Goal: Information Seeking & Learning: Learn about a topic

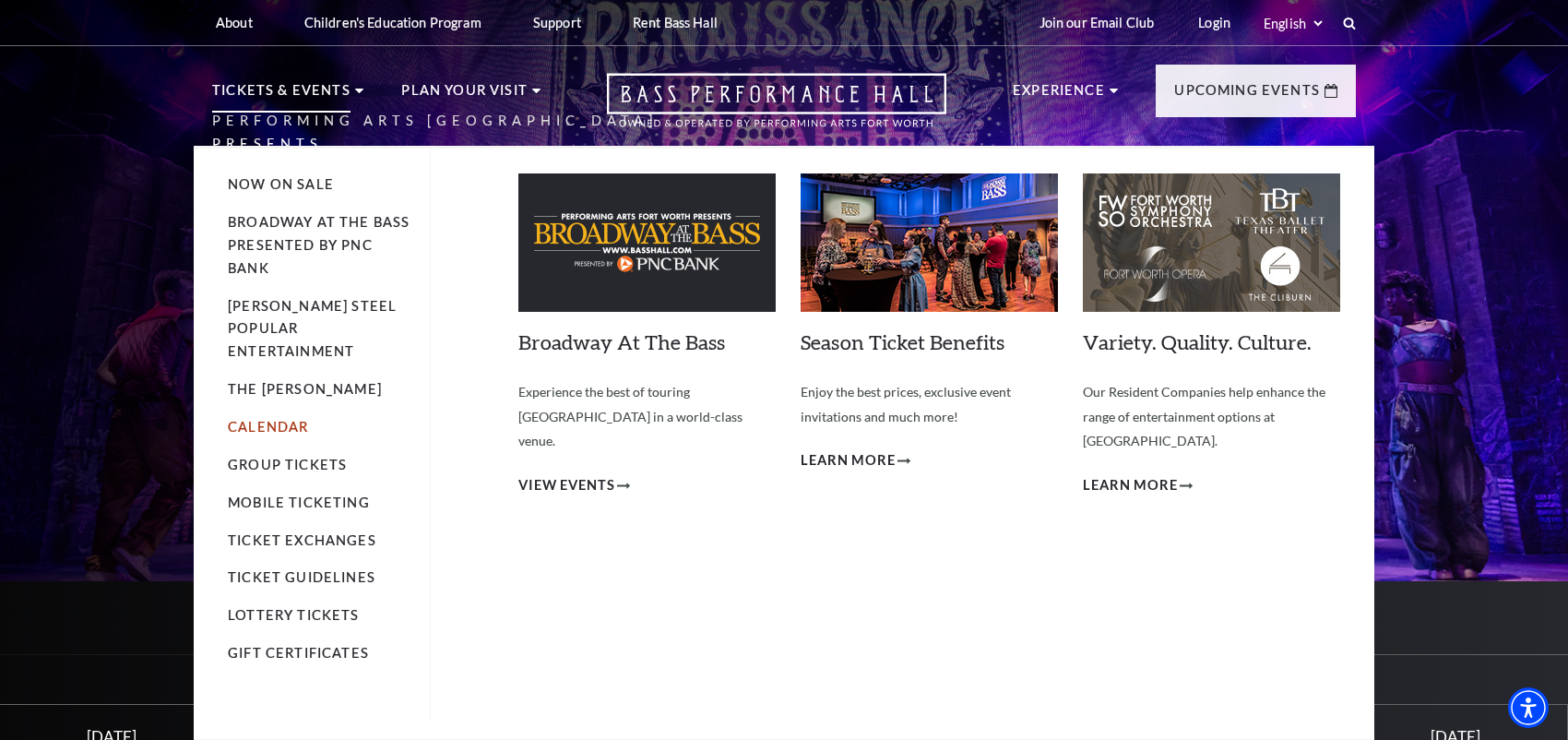
click at [281, 419] on link "Calendar" at bounding box center [267, 426] width 80 height 16
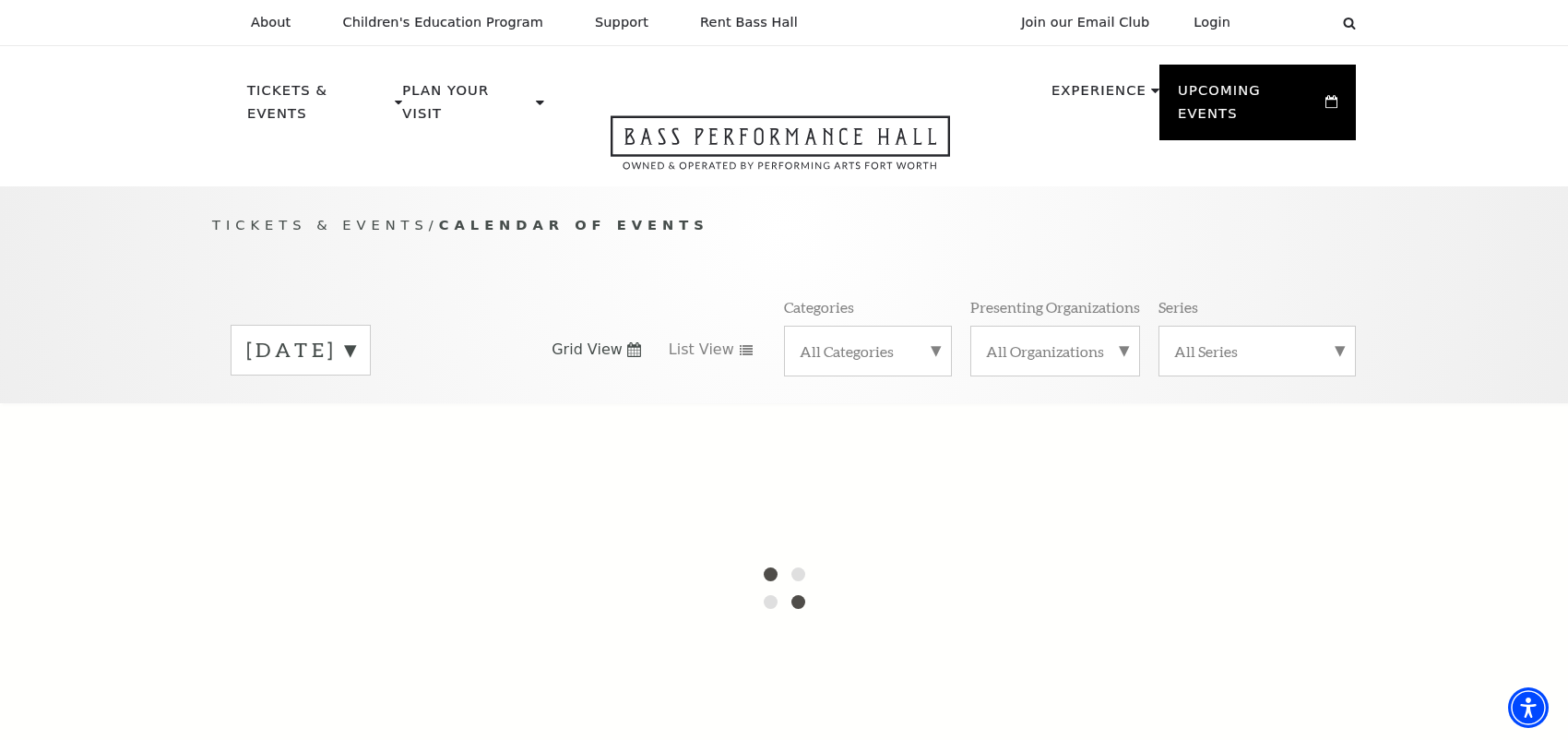
scroll to position [92, 0]
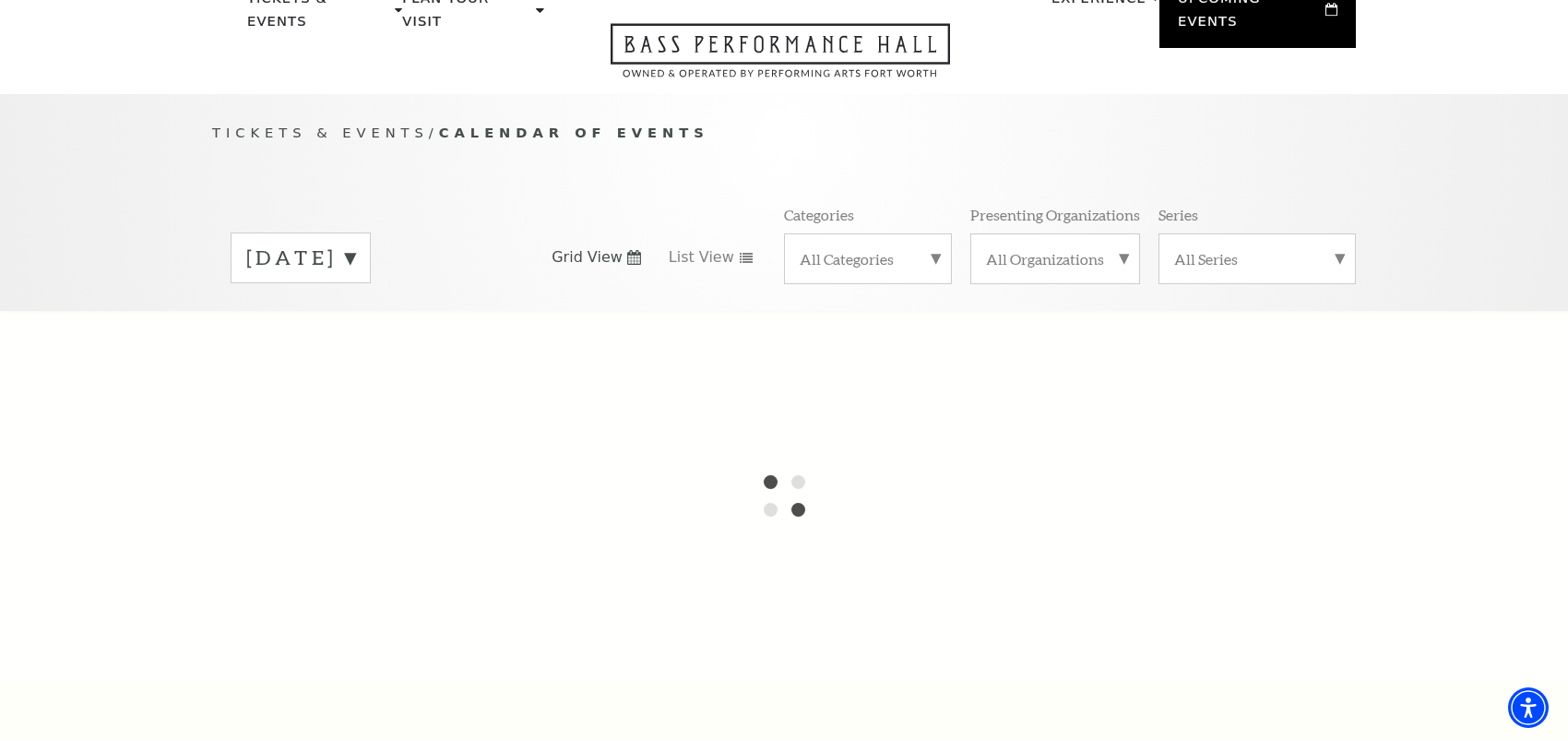
click at [934, 249] on label "All Categories" at bounding box center [868, 259] width 136 height 20
click at [934, 249] on label "All Categories" at bounding box center [868, 261] width 136 height 24
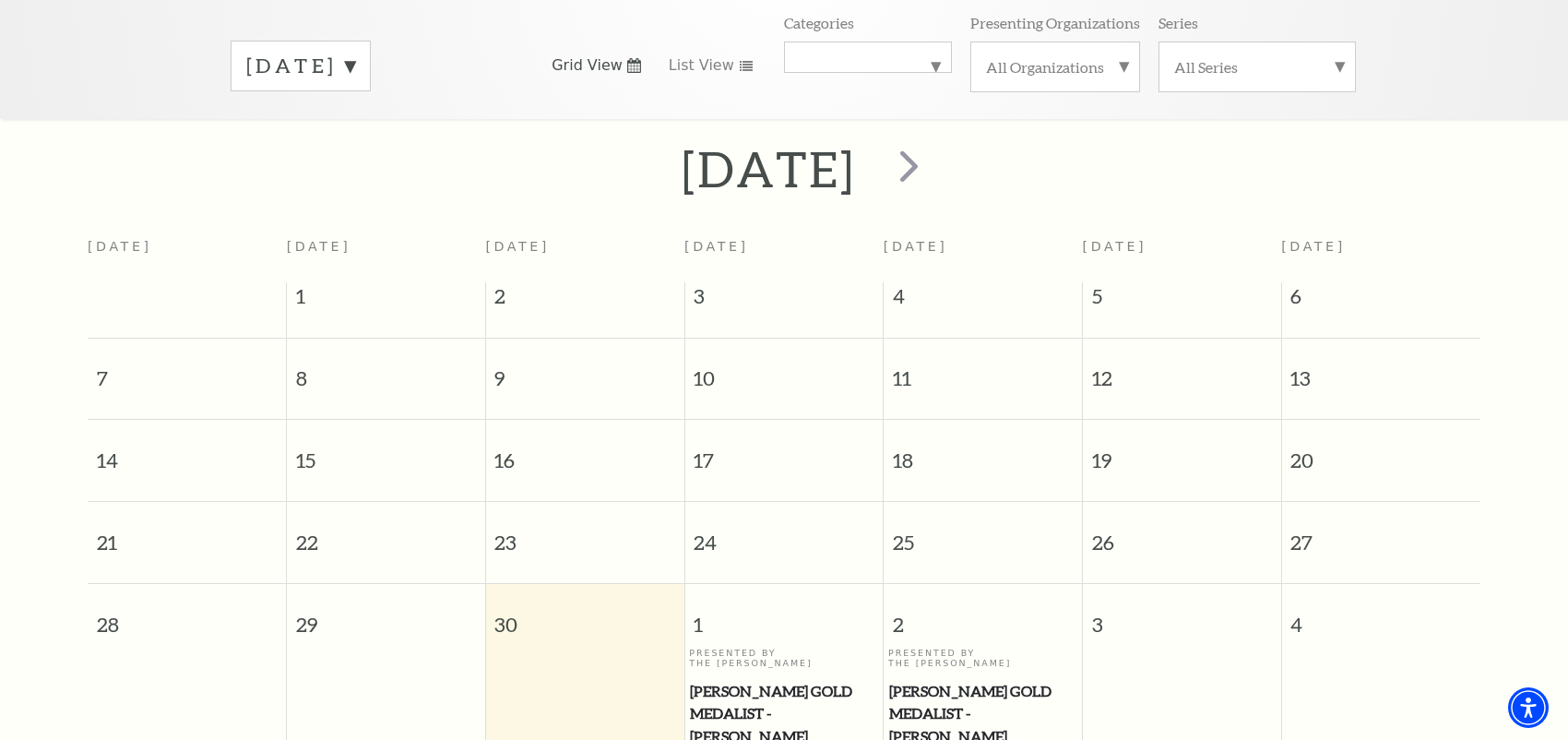
scroll to position [255, 0]
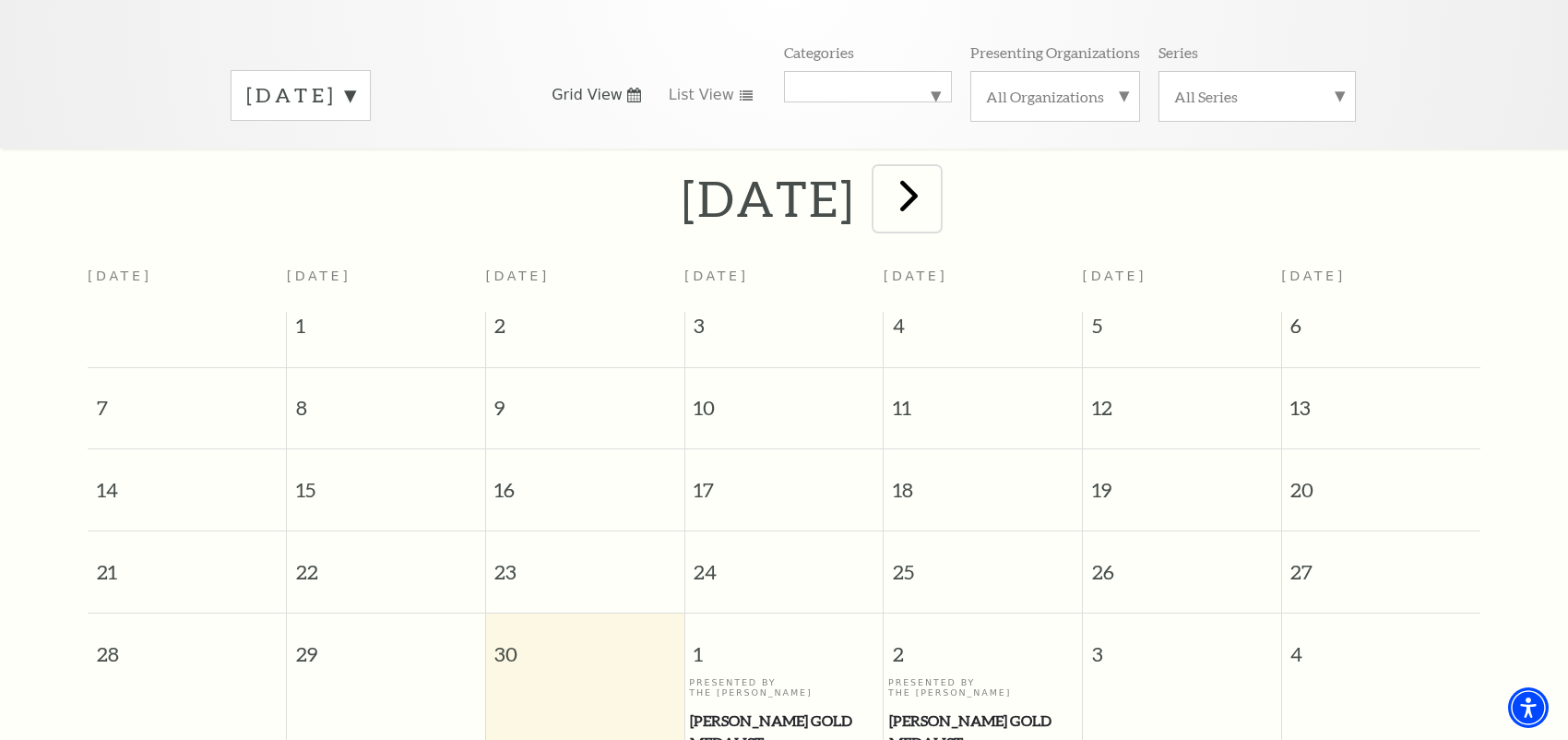
click at [936, 184] on span "next" at bounding box center [909, 195] width 53 height 53
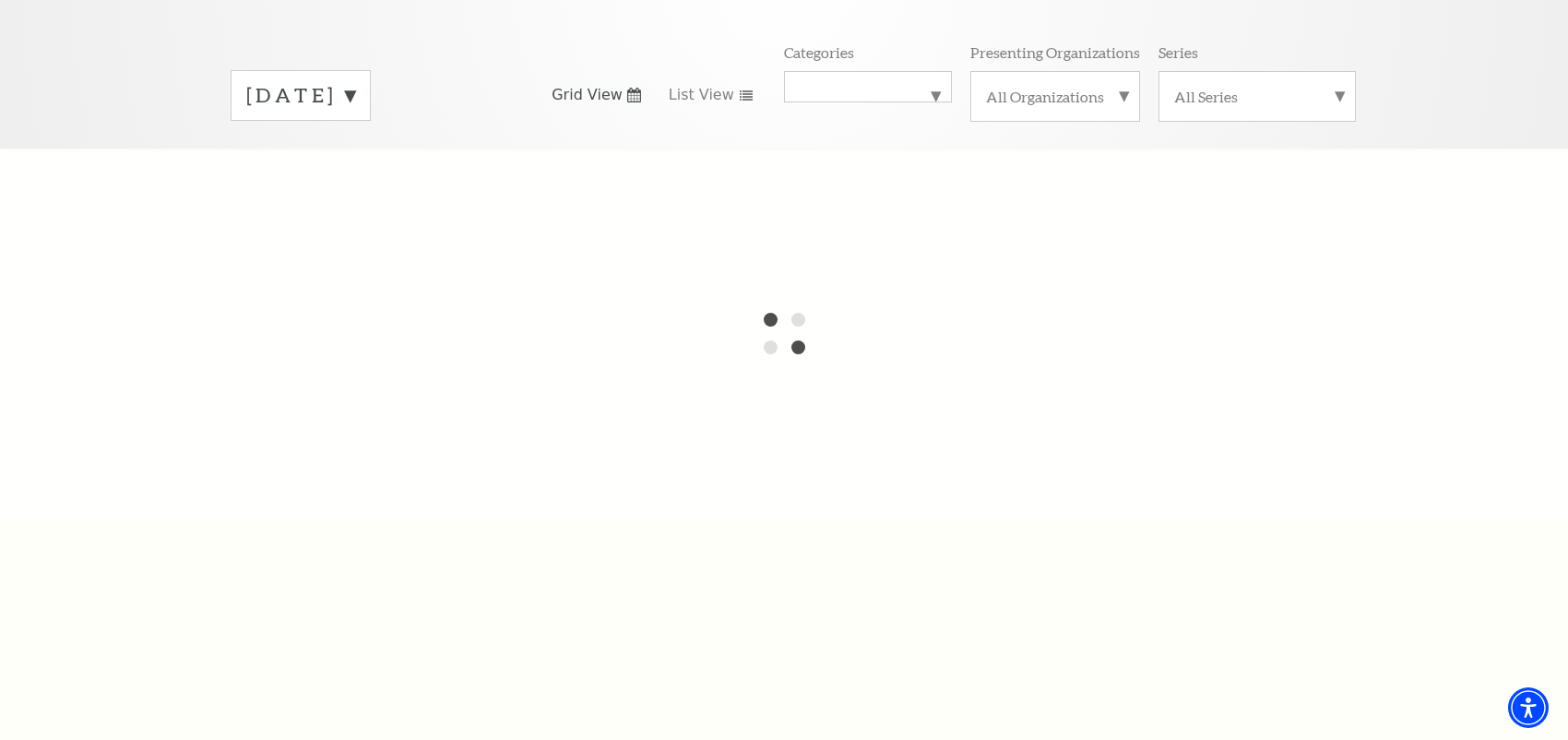
click at [355, 81] on label "[DATE]" at bounding box center [301, 95] width 109 height 28
click at [592, 121] on div "September 2025 October 2025 November 2025 December 2025 January 2026 February 2…" at bounding box center [784, 95] width 1144 height 105
click at [134, 57] on div "Tickets & Events / Calendar of Events September 2025 October 2025 November 2025…" at bounding box center [784, 40] width 1568 height 217
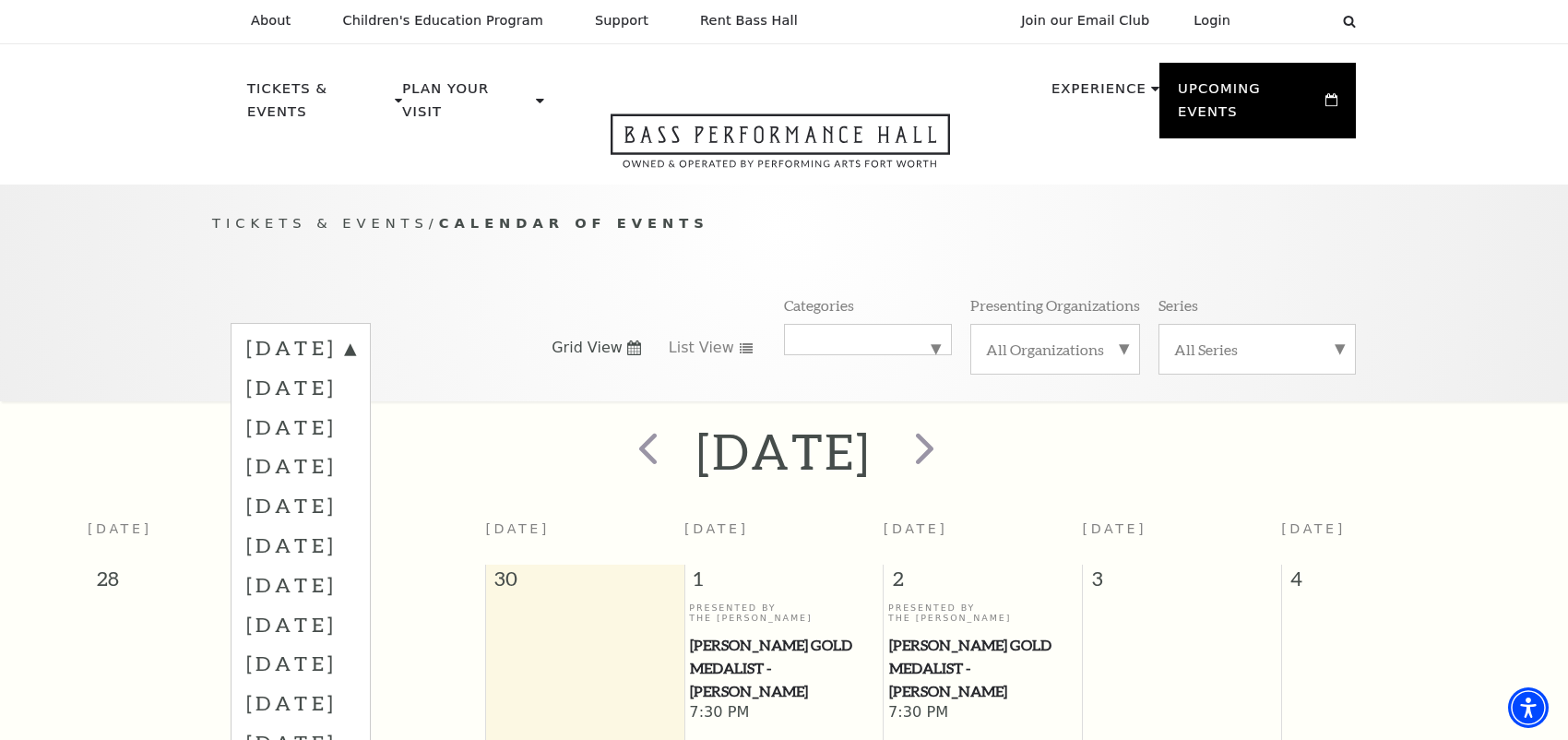
scroll to position [0, 0]
click at [339, 409] on label "[DATE]" at bounding box center [301, 428] width 109 height 40
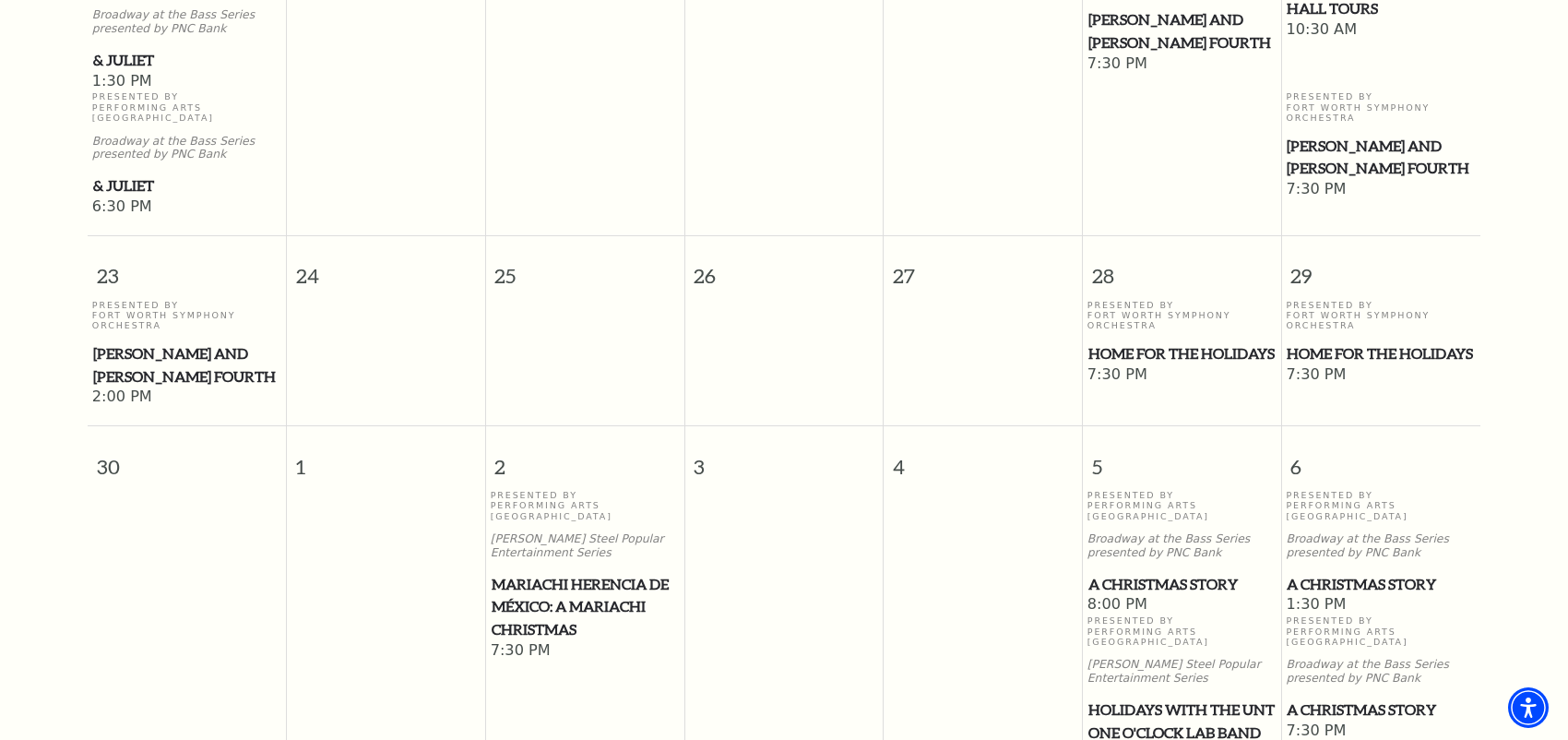
scroll to position [1731, 0]
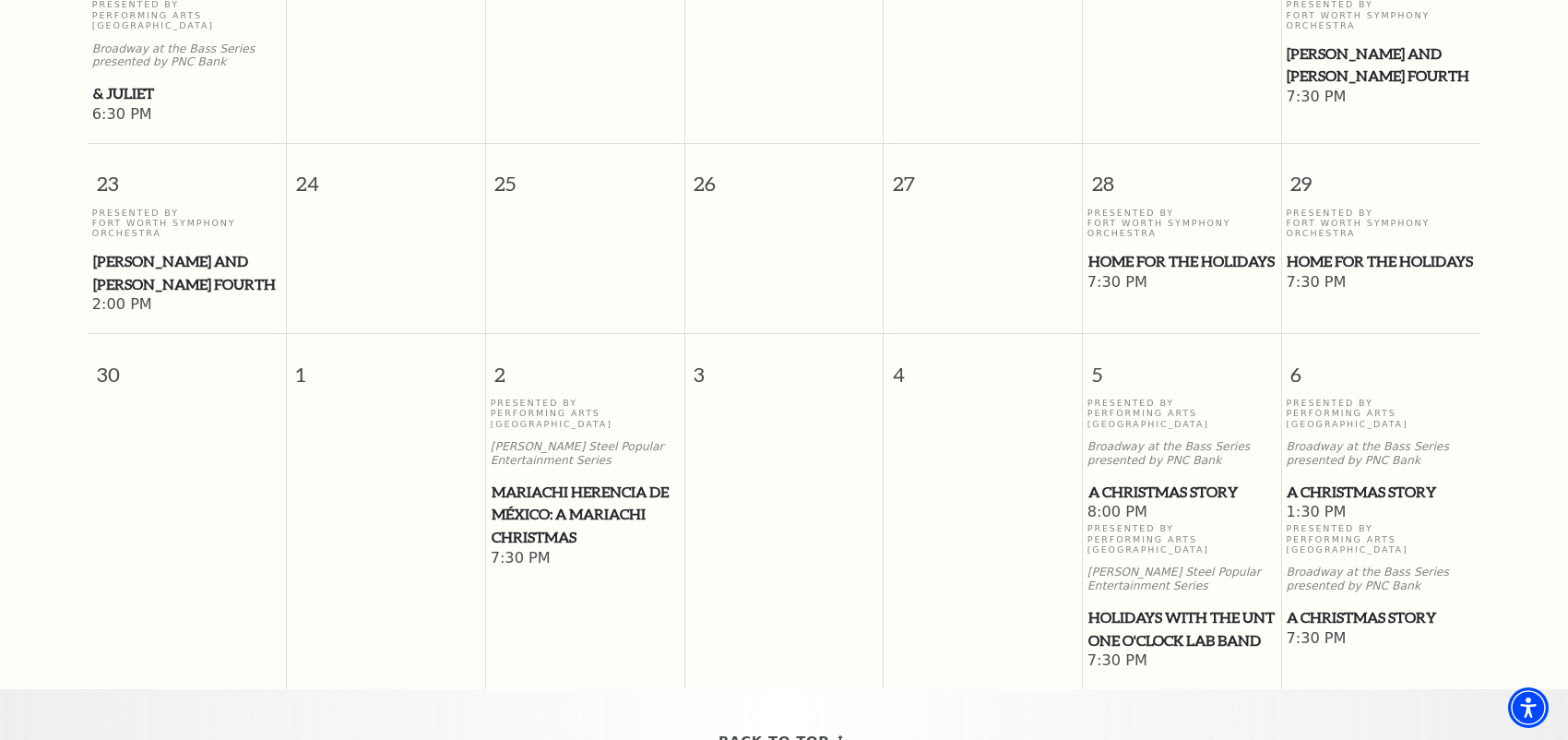
click at [1322, 606] on span "A Christmas Story" at bounding box center [1381, 618] width 188 height 24
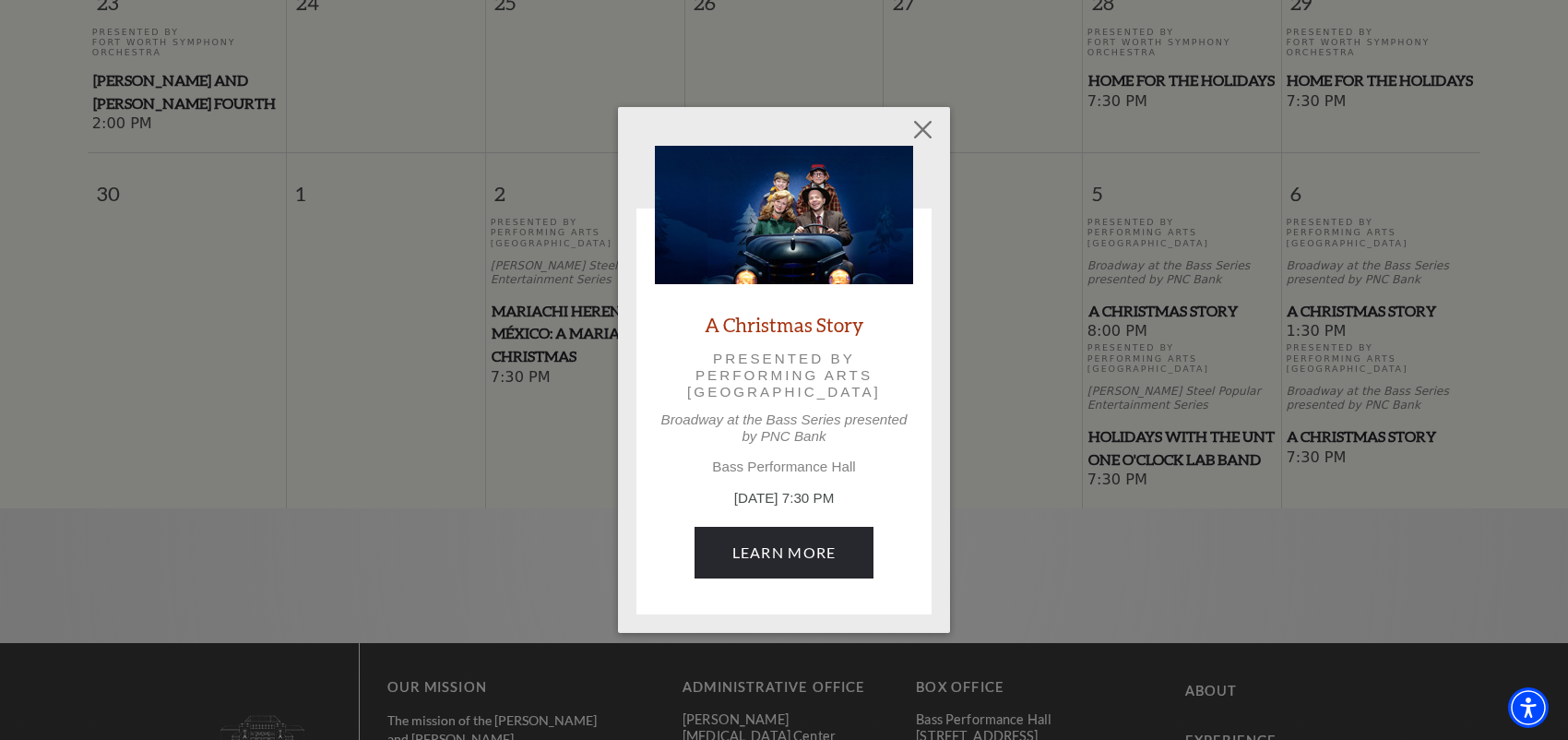
scroll to position [1916, 0]
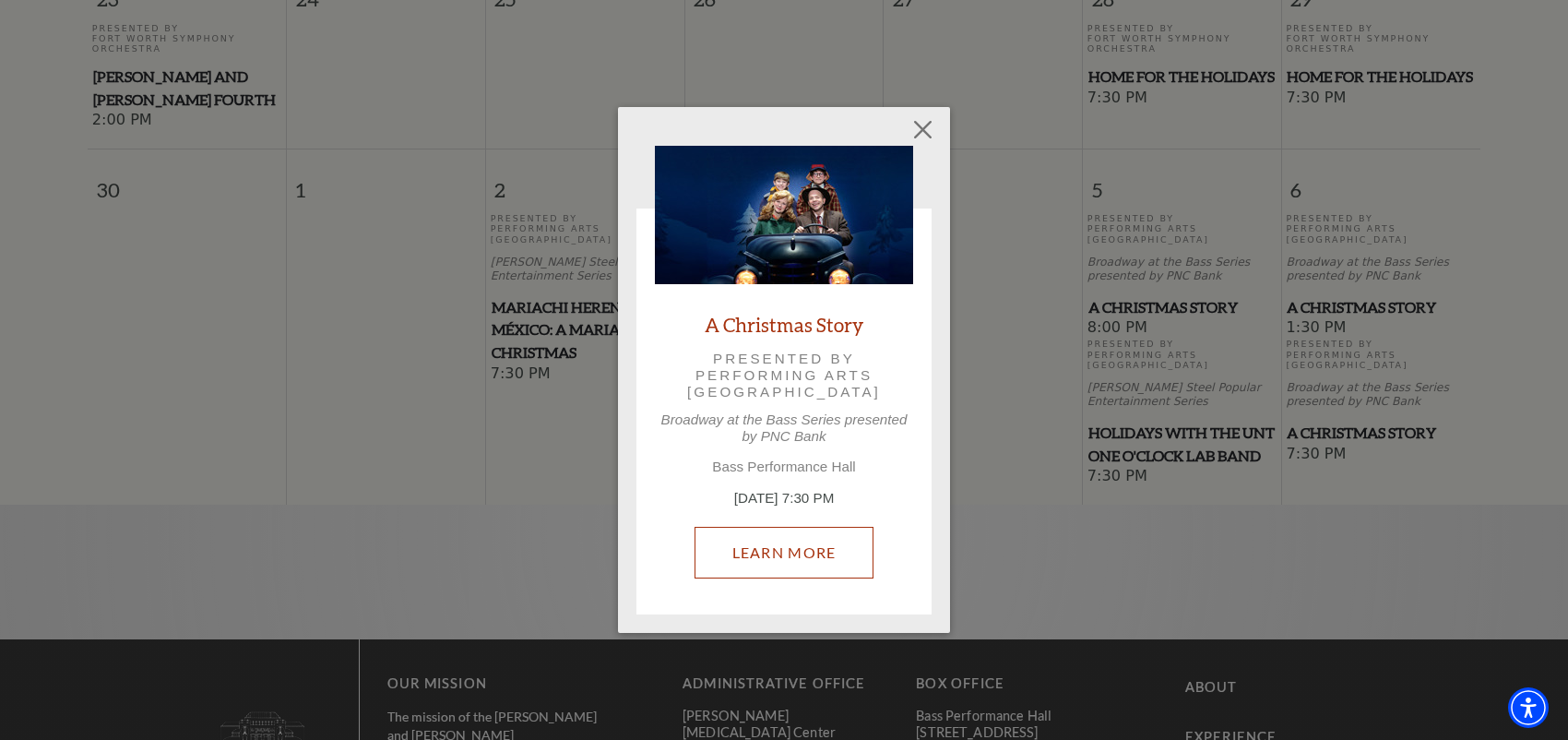
click at [786, 546] on link "Learn More" at bounding box center [784, 553] width 180 height 52
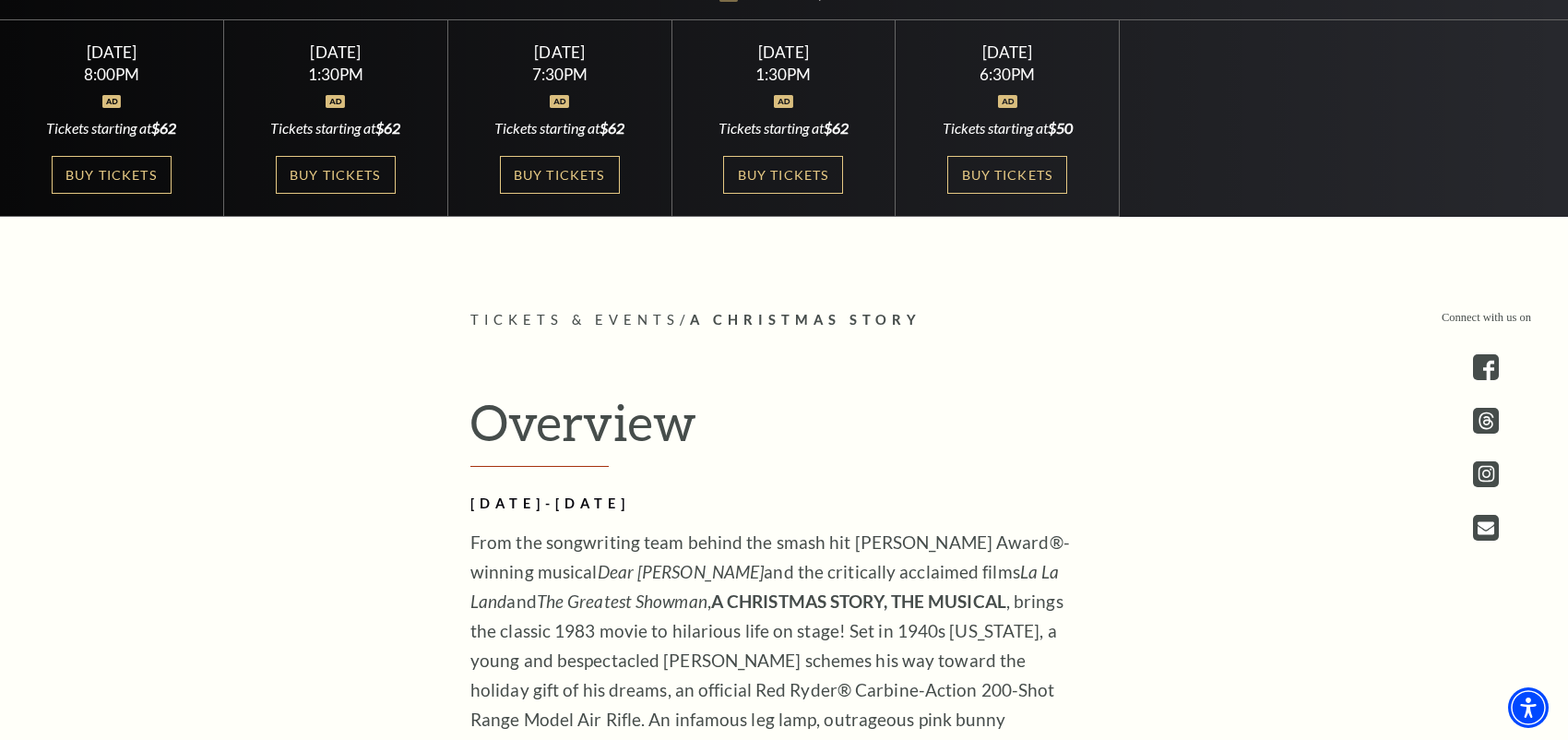
scroll to position [738, 0]
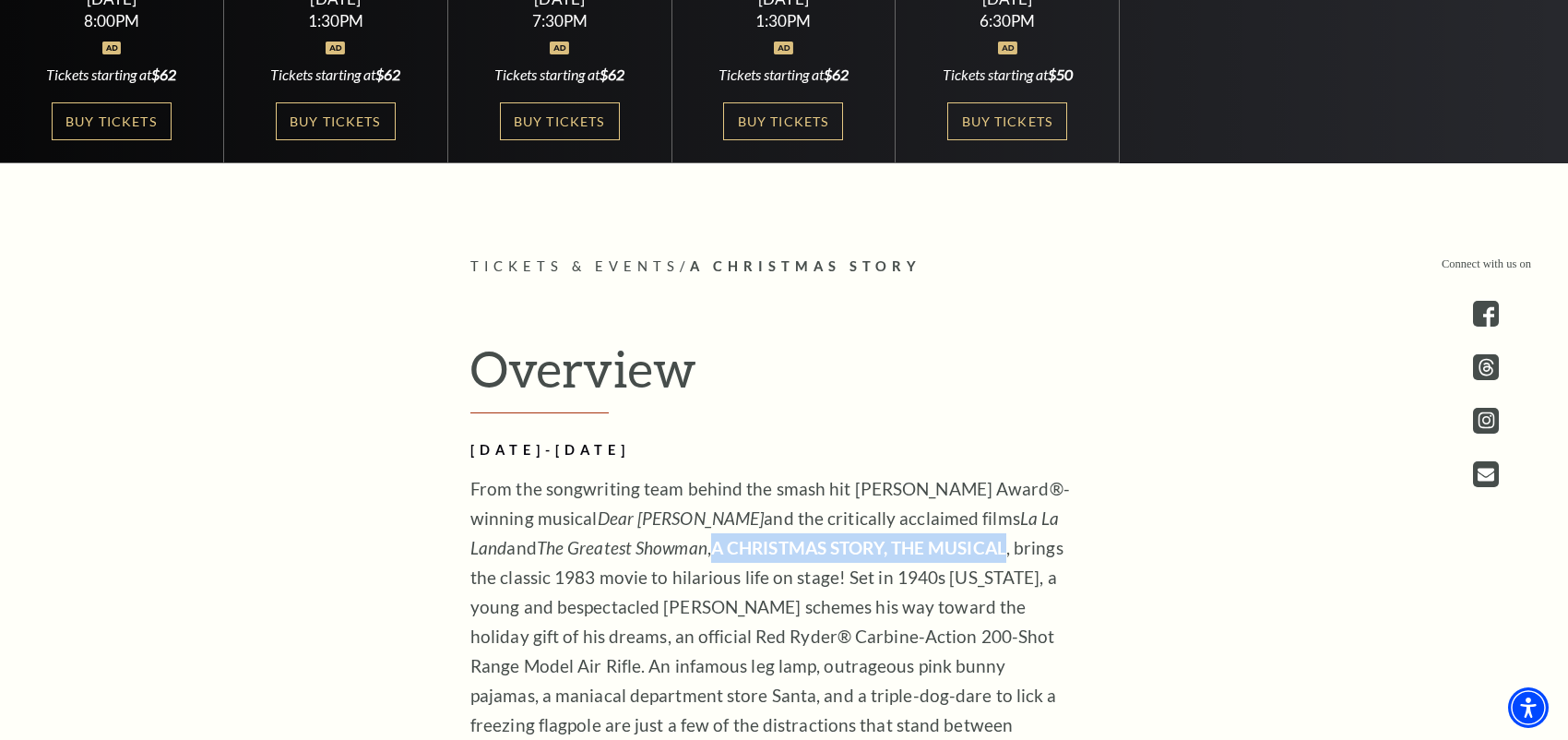
drag, startPoint x: 616, startPoint y: 545, endPoint x: 914, endPoint y: 551, distance: 298.1
click at [914, 551] on p "From the songwriting team behind the smash hit Tony Award®-winning musical Dear…" at bounding box center [770, 681] width 600 height 413
copy strong "A CHRISTMAS STORY, THE MUSICAL"
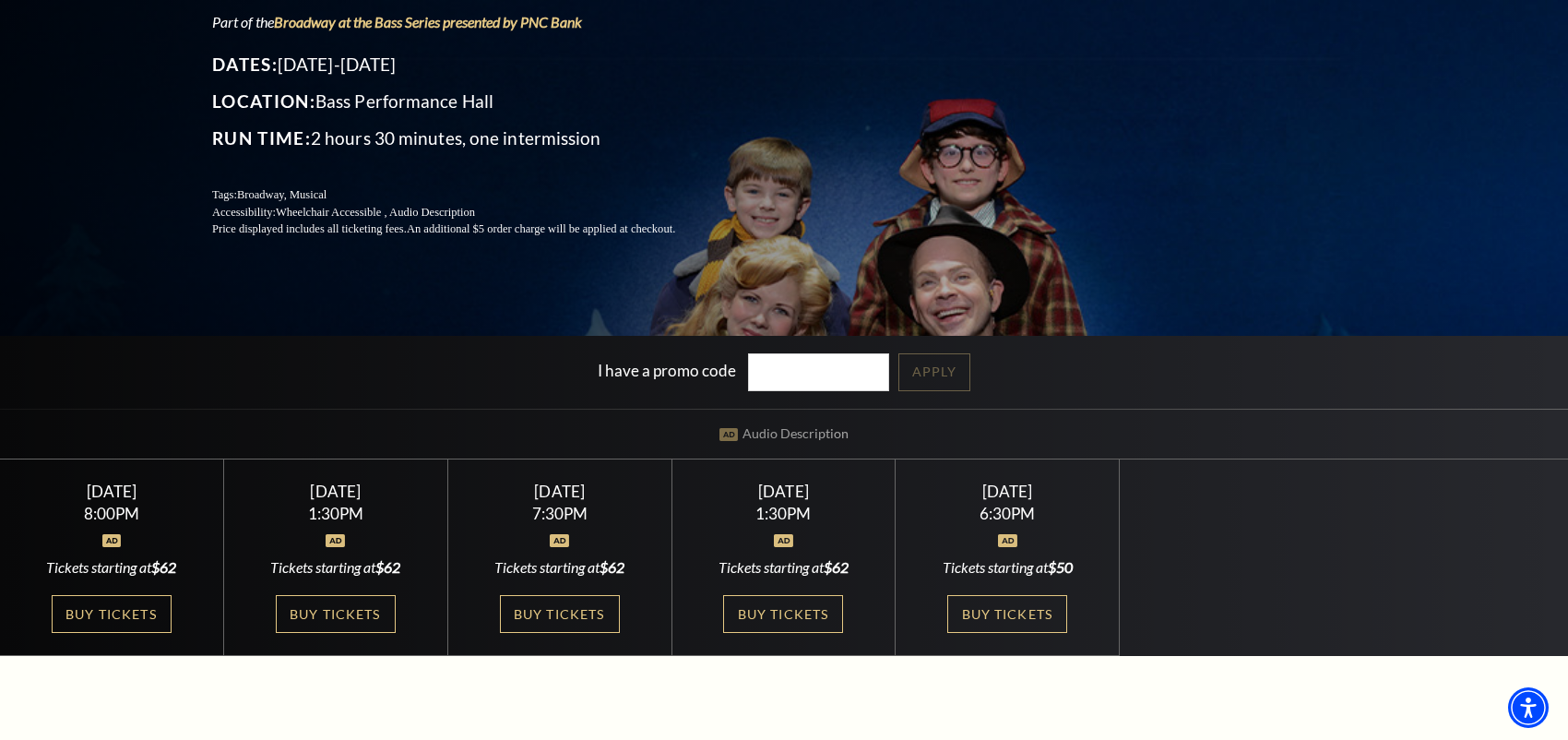
scroll to position [0, 0]
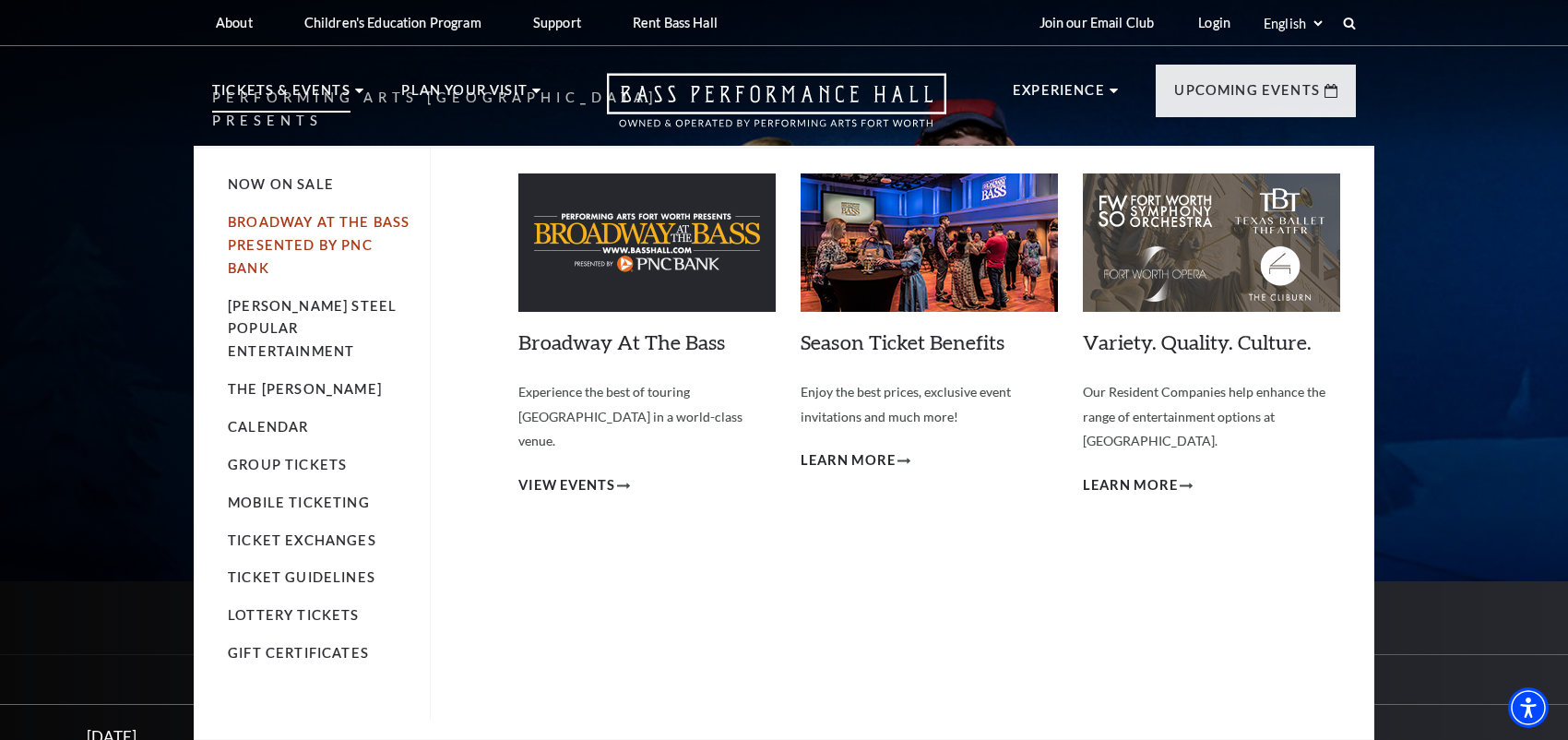
click at [279, 223] on link "Broadway At The Bass presented by PNC Bank" at bounding box center [318, 245] width 182 height 62
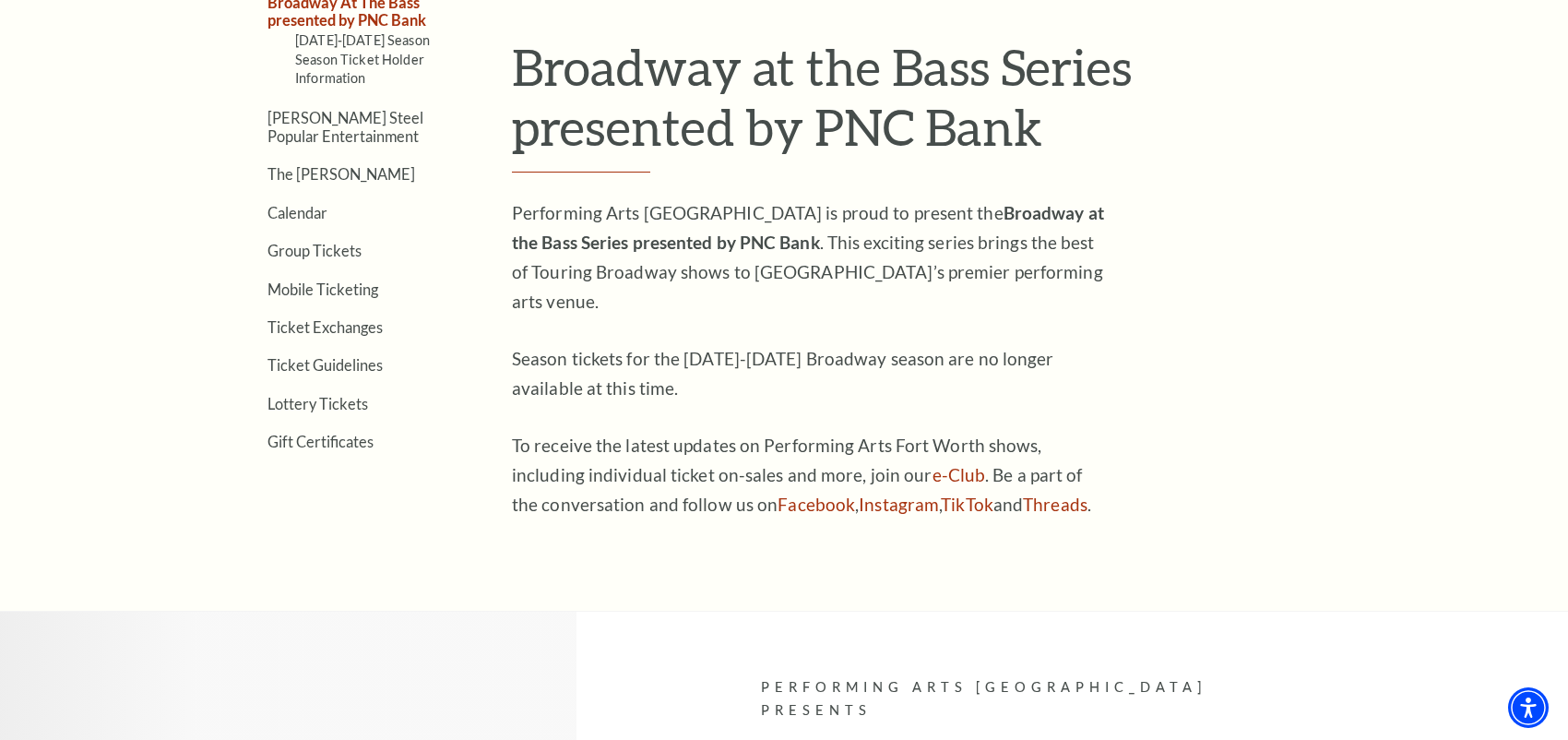
scroll to position [157, 0]
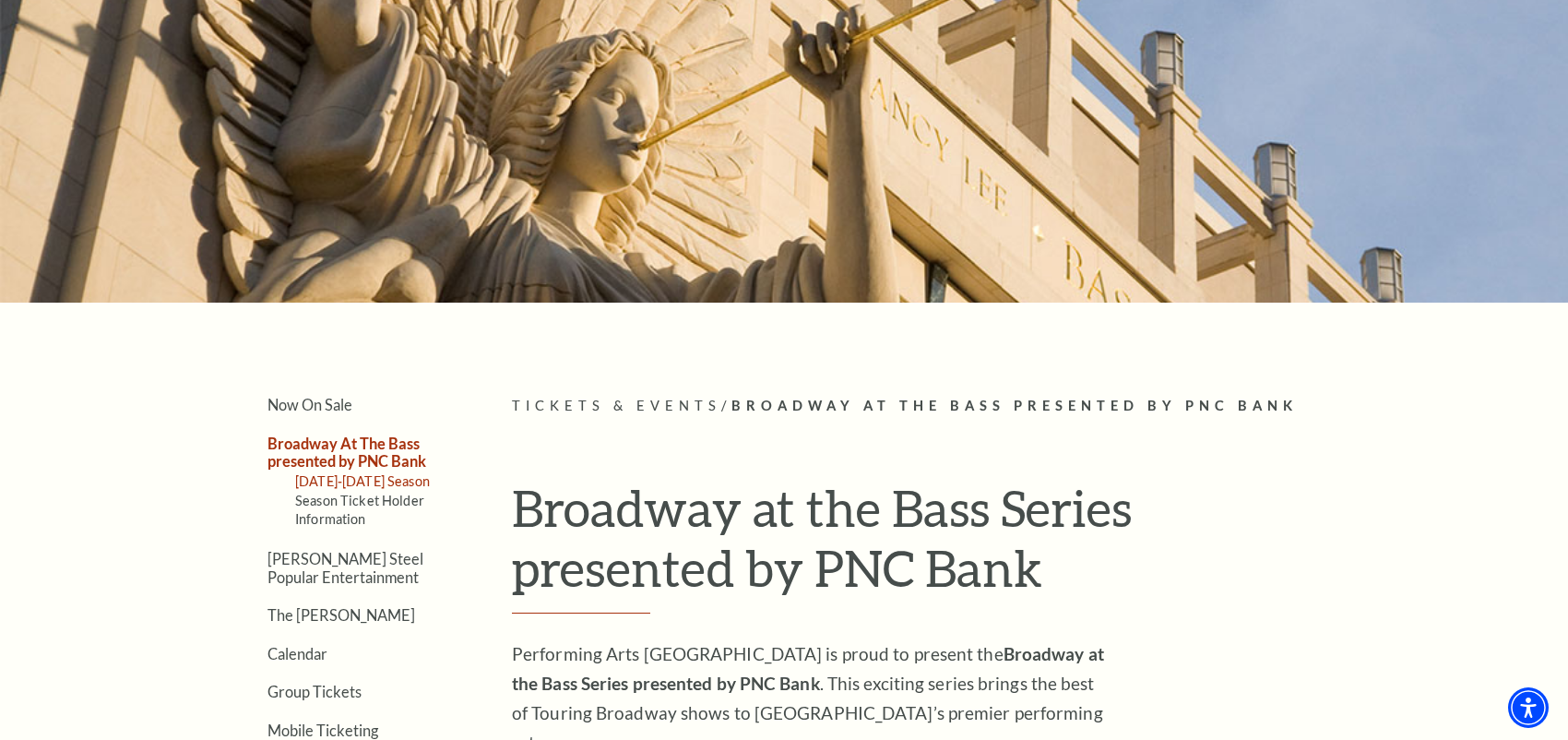
click at [322, 479] on link "2025-2026 Season" at bounding box center [362, 481] width 135 height 16
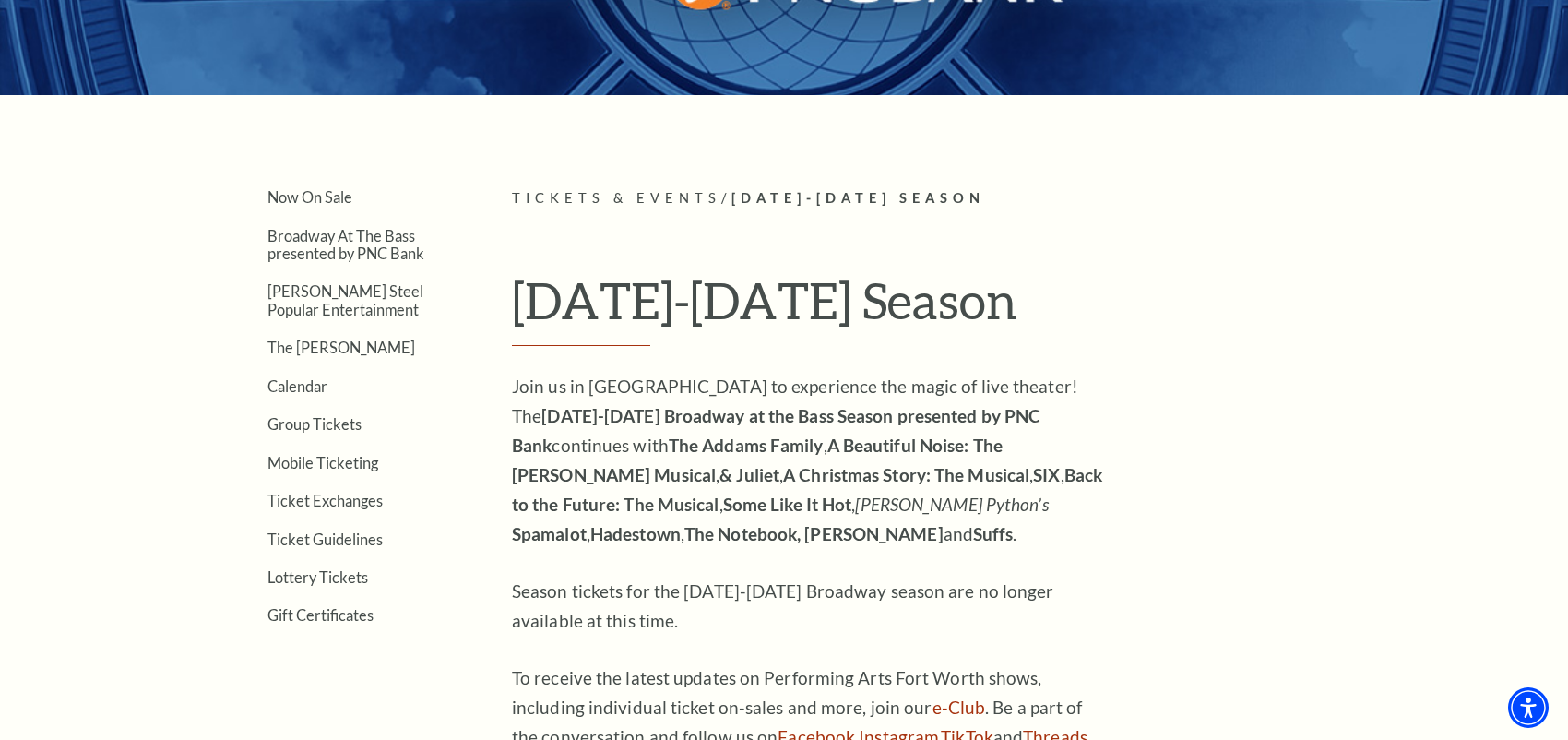
scroll to position [369, 0]
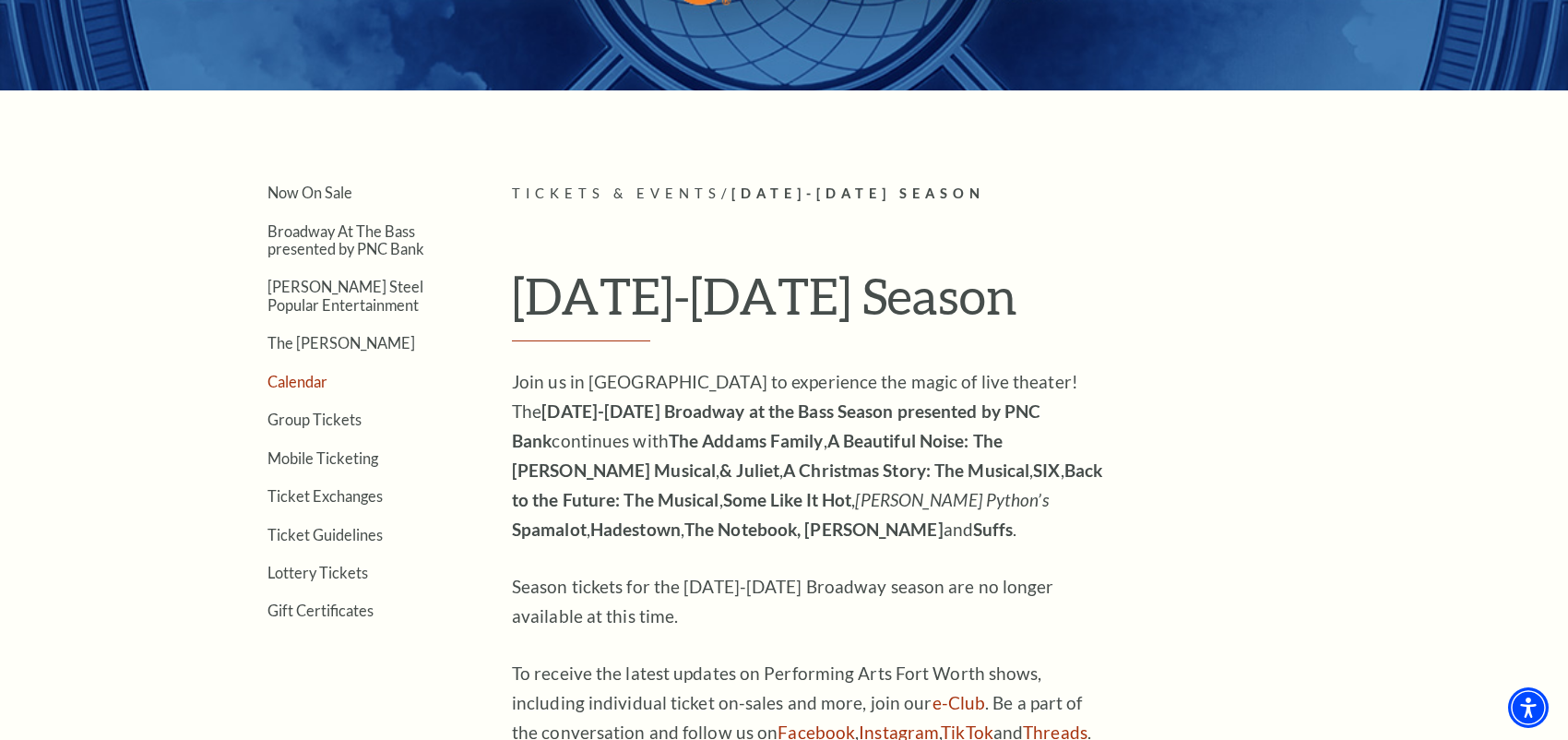
click at [295, 378] on link "Calendar" at bounding box center [297, 381] width 60 height 18
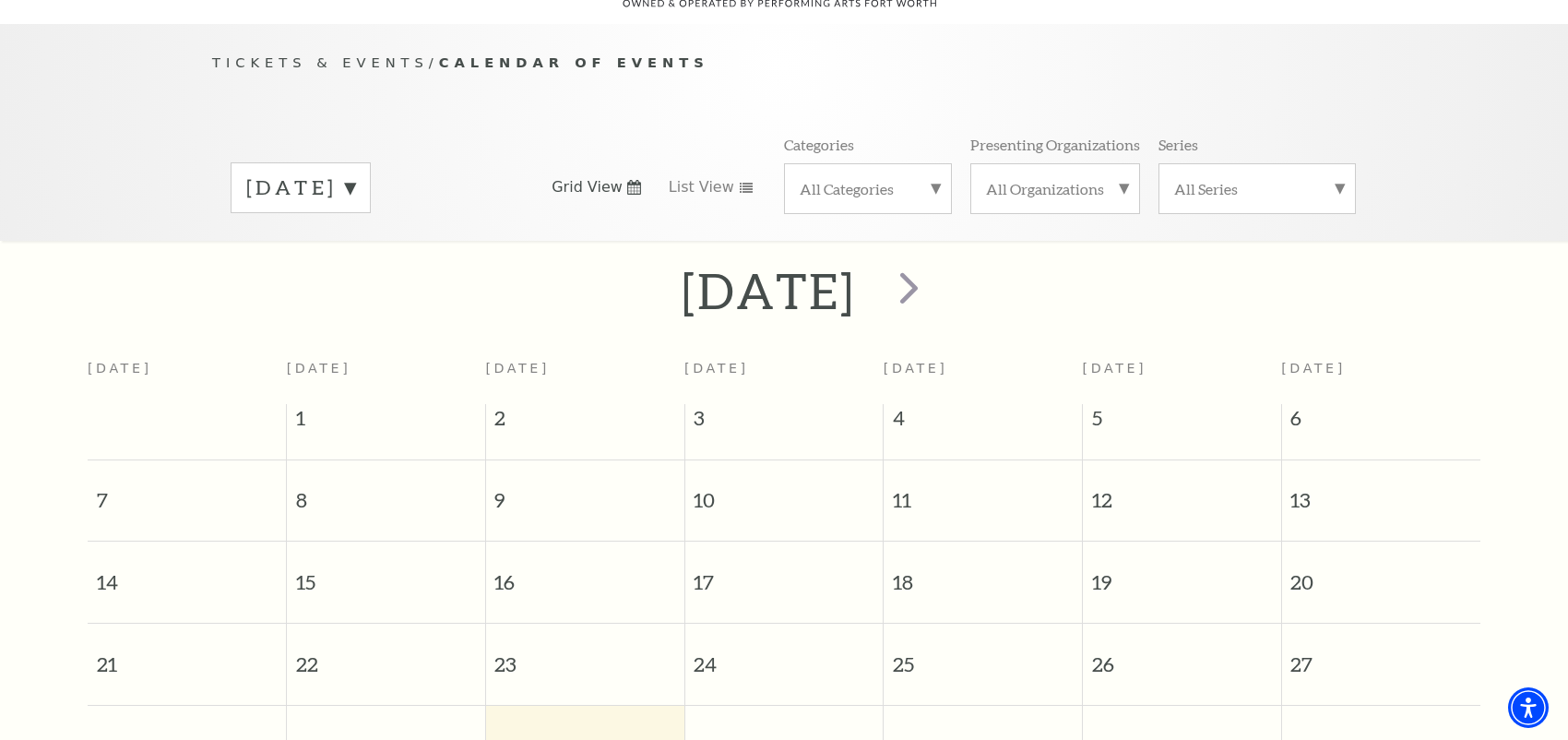
click at [355, 173] on label "[DATE]" at bounding box center [301, 187] width 109 height 28
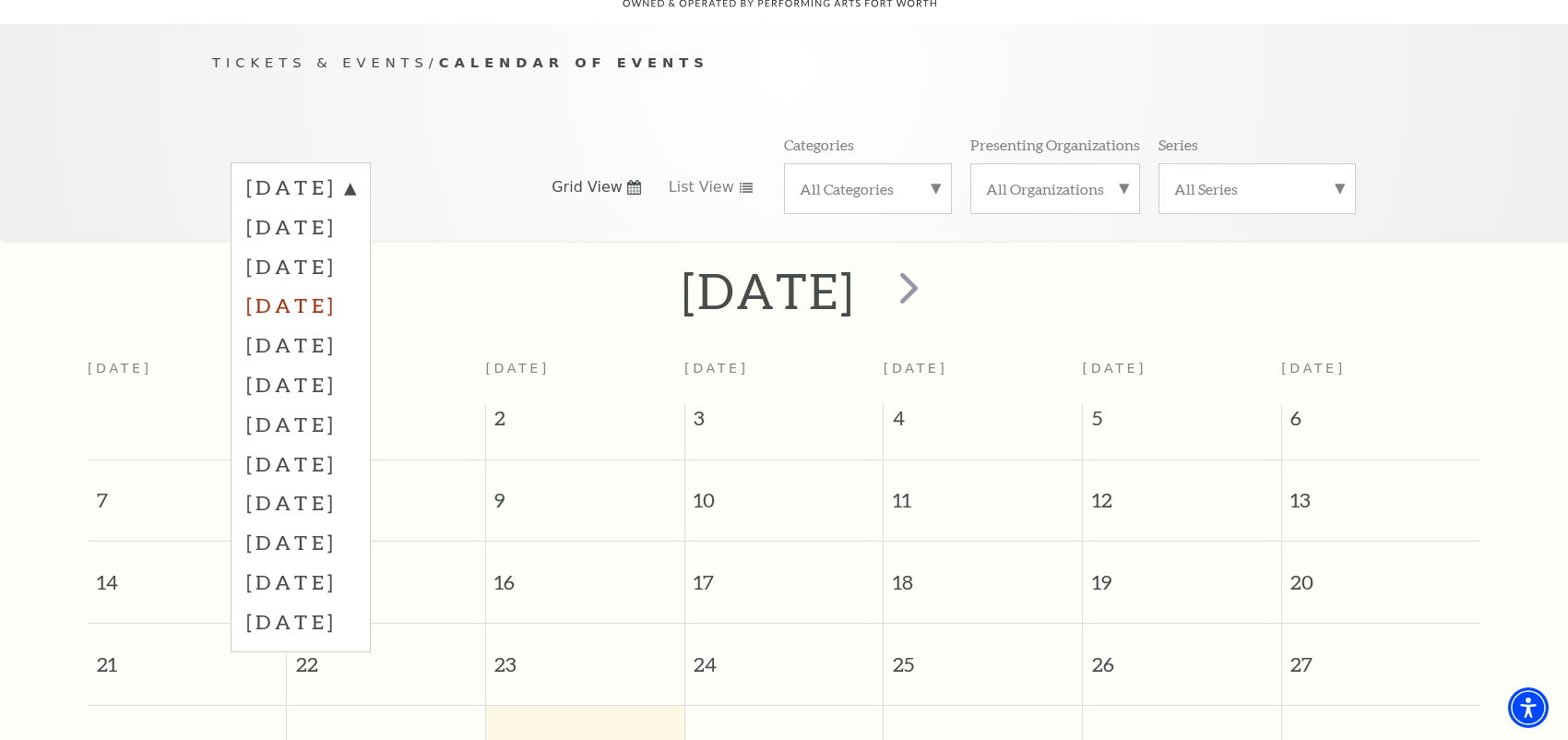
click at [321, 285] on label "[DATE]" at bounding box center [301, 305] width 109 height 40
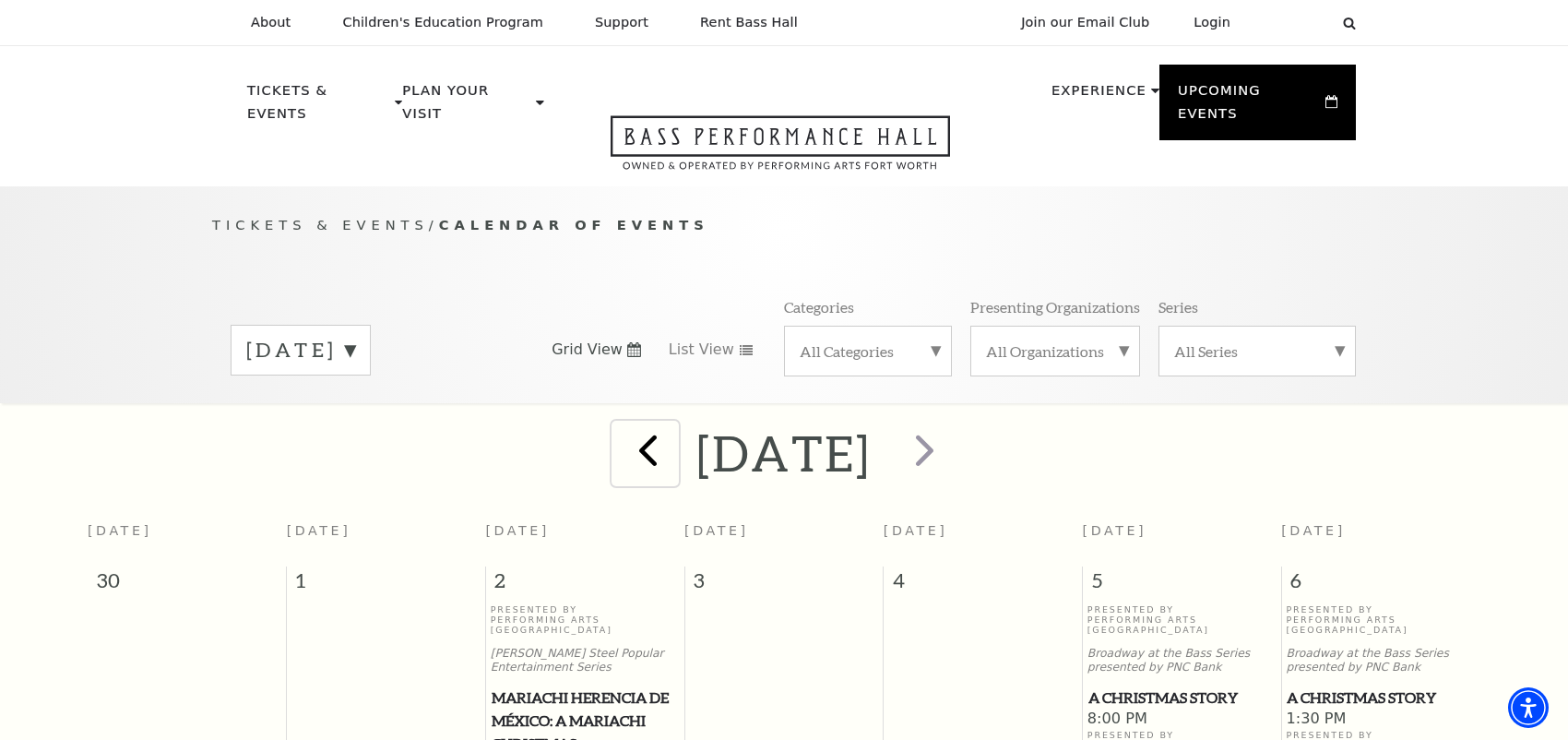
click at [622, 439] on span "prev" at bounding box center [648, 450] width 53 height 53
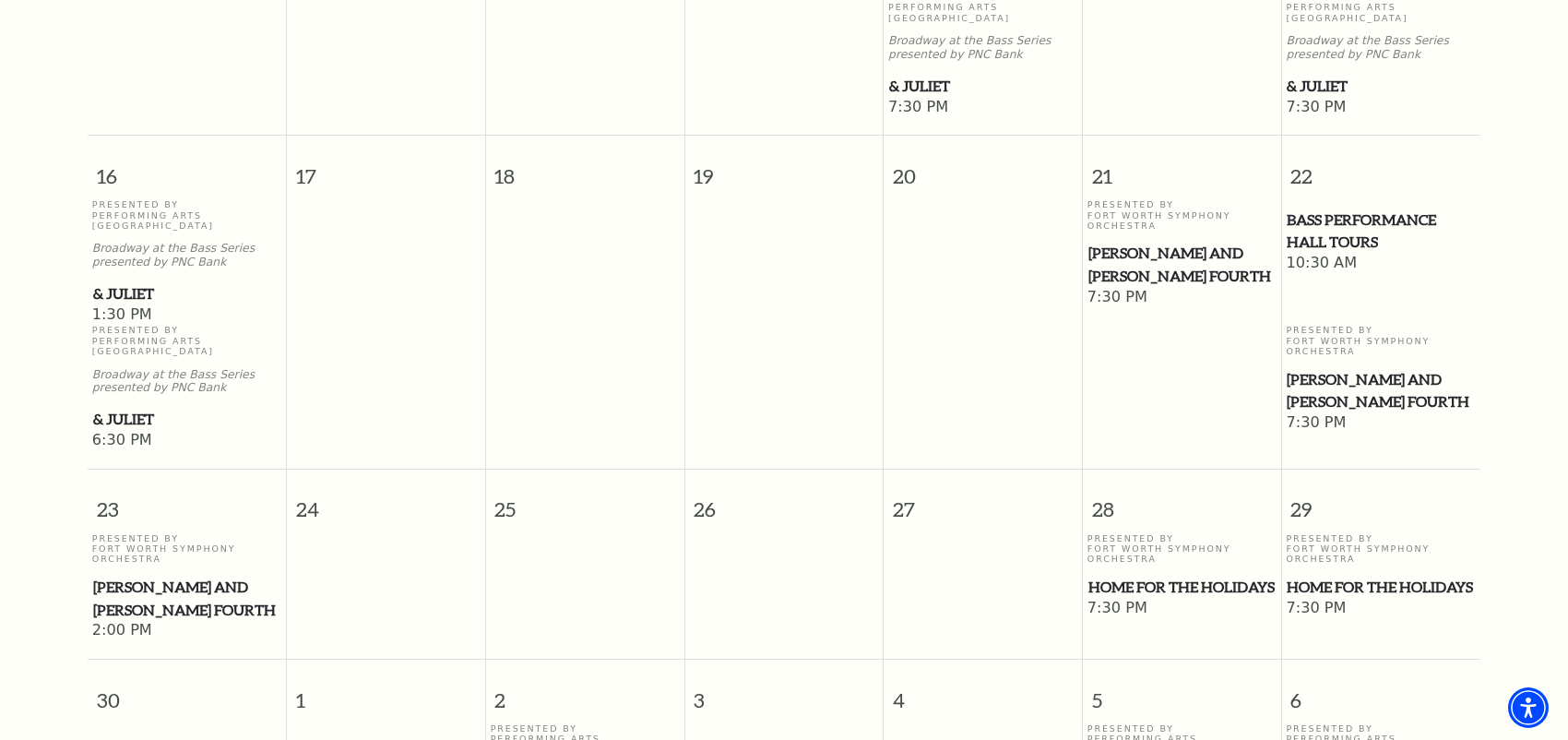
scroll to position [1362, 0]
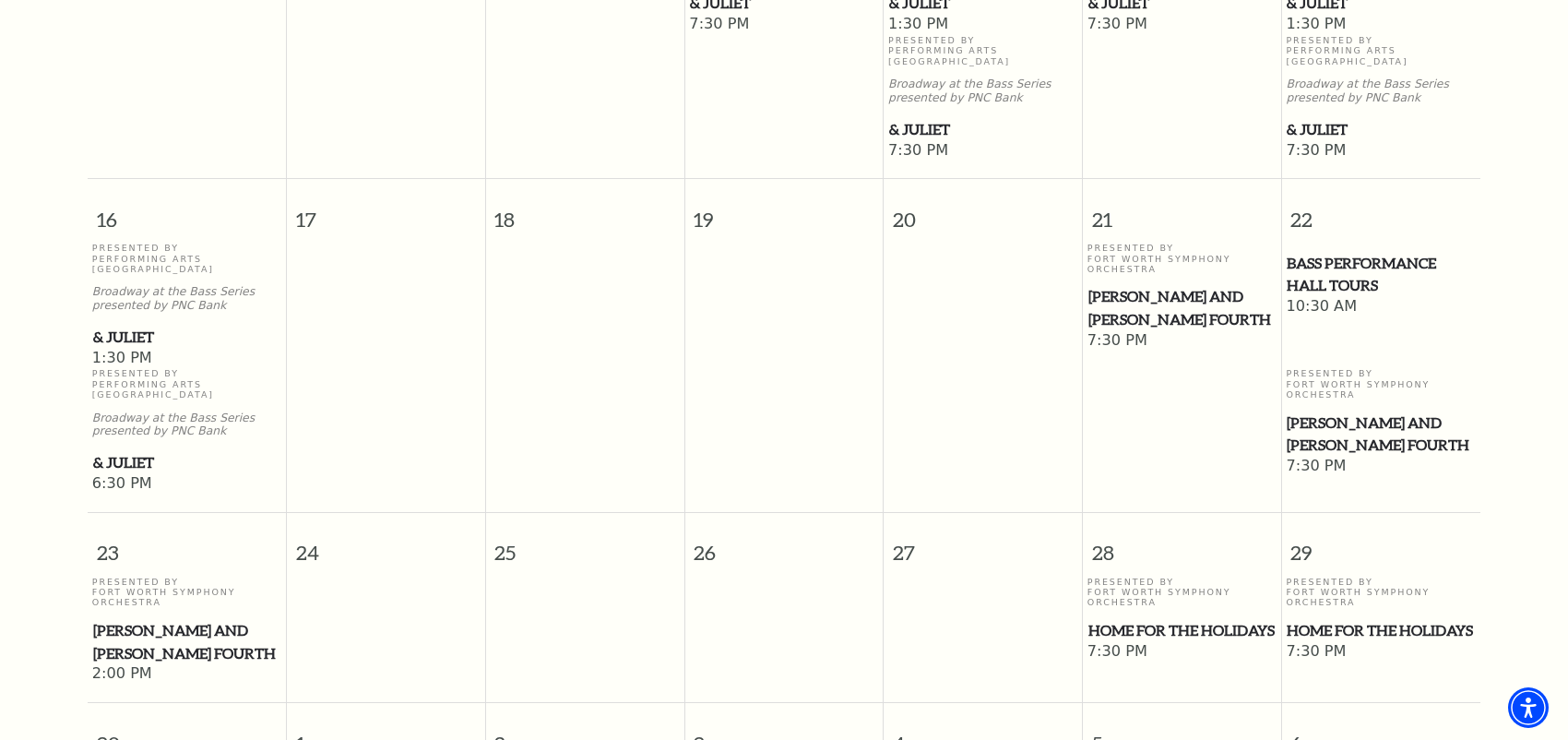
click at [1329, 619] on span "Home for the Holidays" at bounding box center [1381, 631] width 188 height 24
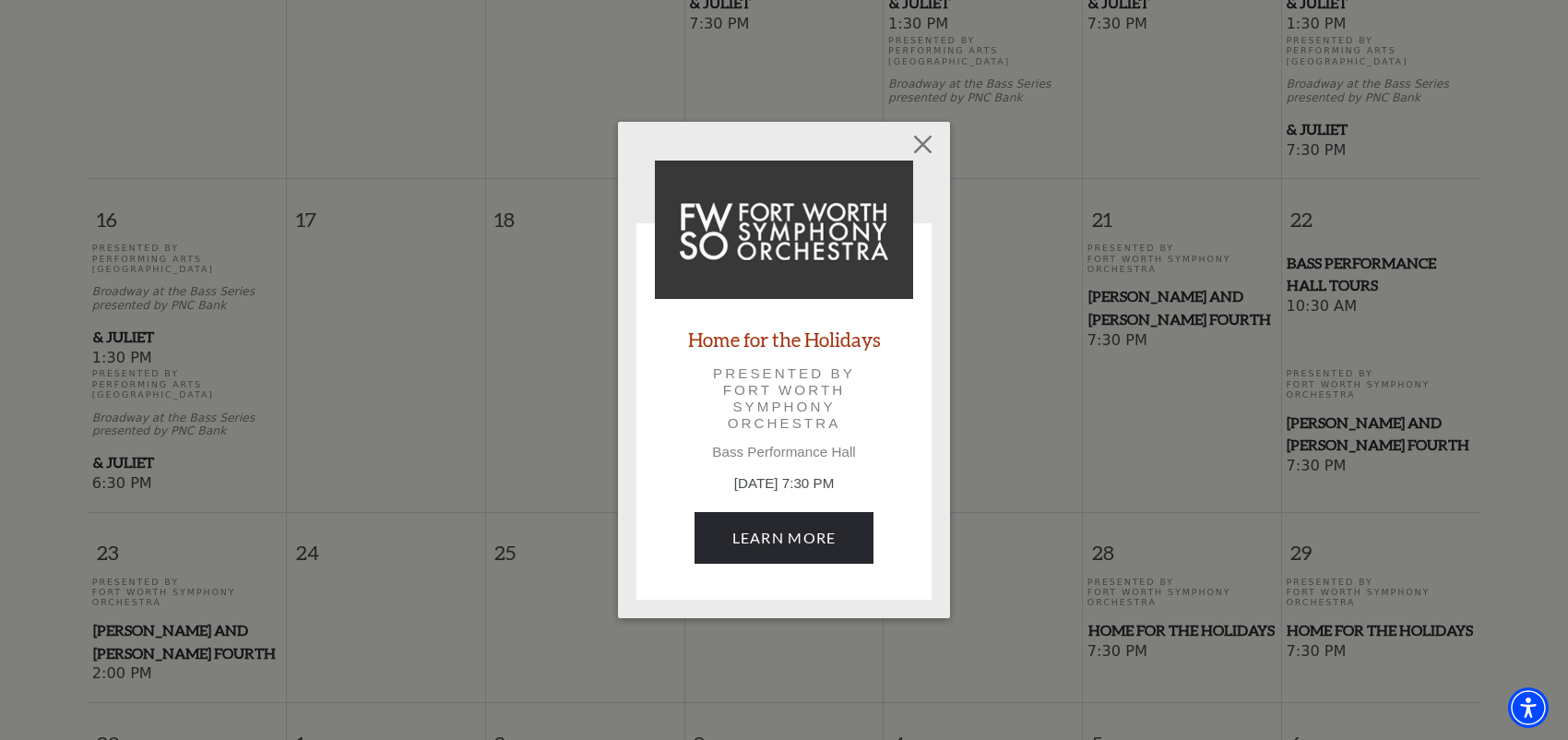
scroll to position [1455, 0]
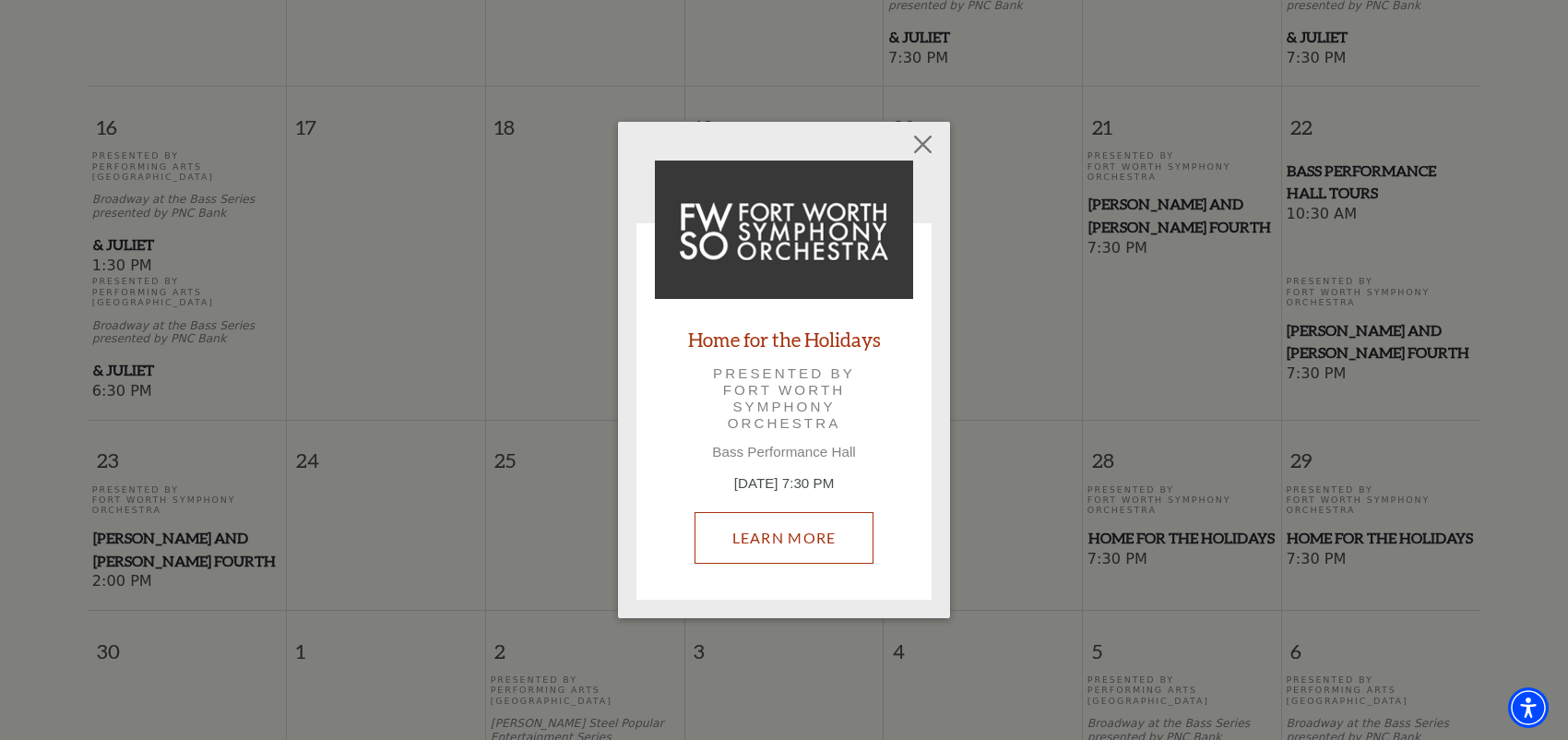
click at [778, 535] on link "Learn More" at bounding box center [784, 538] width 180 height 52
